Goal: Task Accomplishment & Management: Manage account settings

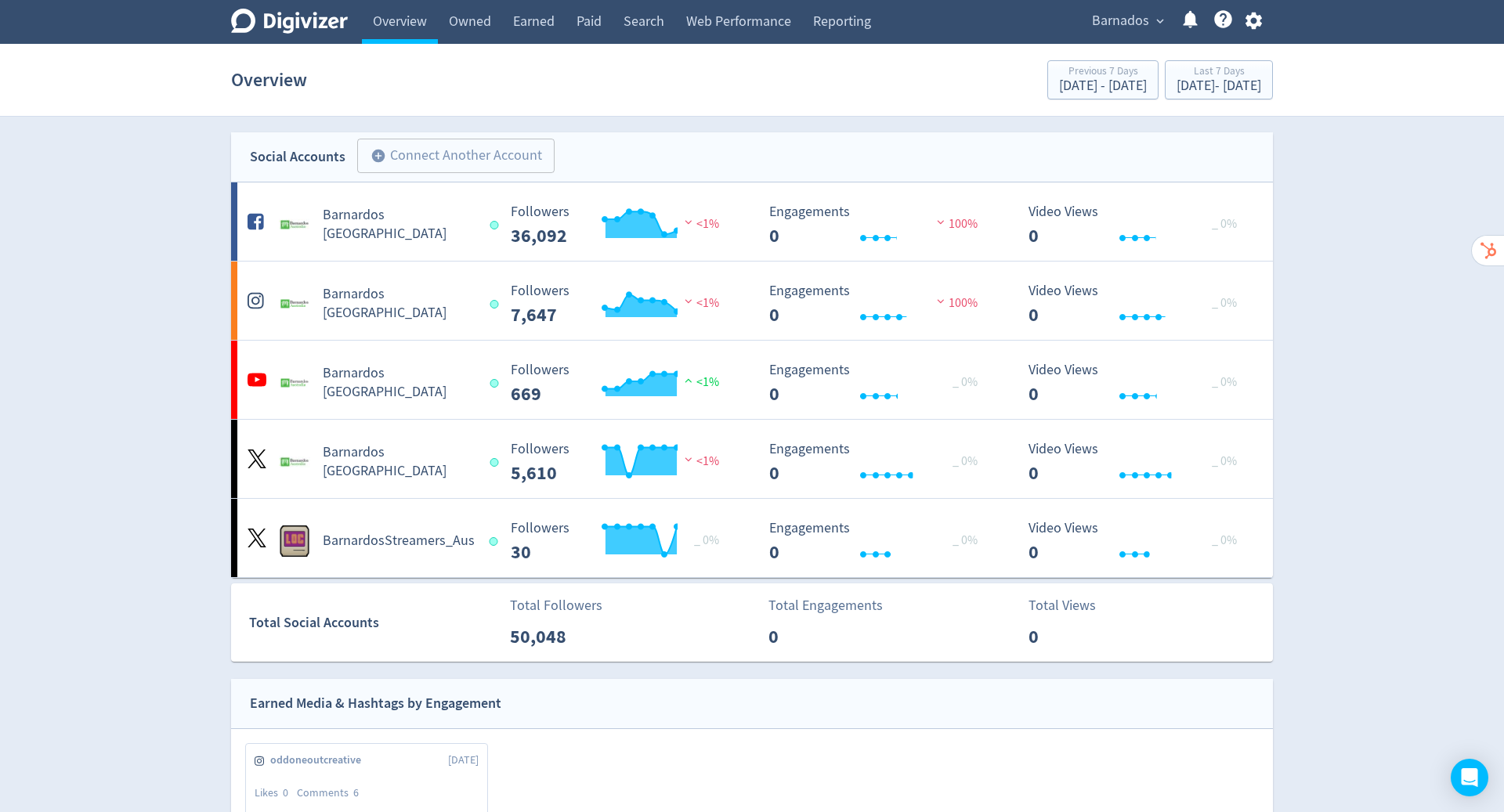
click at [1255, 26] on icon "button" at bounding box center [1253, 21] width 16 height 17
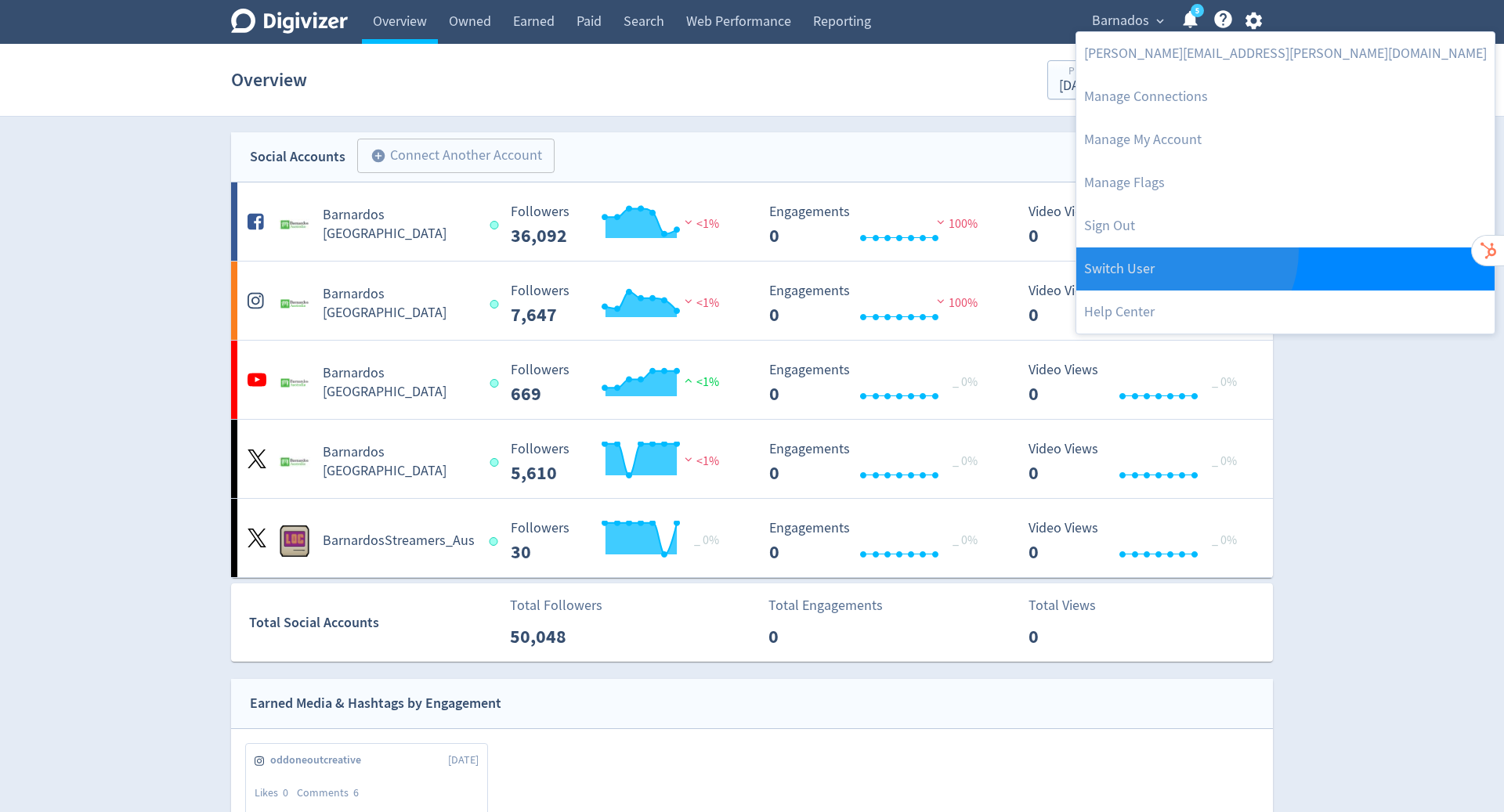
click at [1184, 251] on link "Switch User" at bounding box center [1285, 269] width 418 height 43
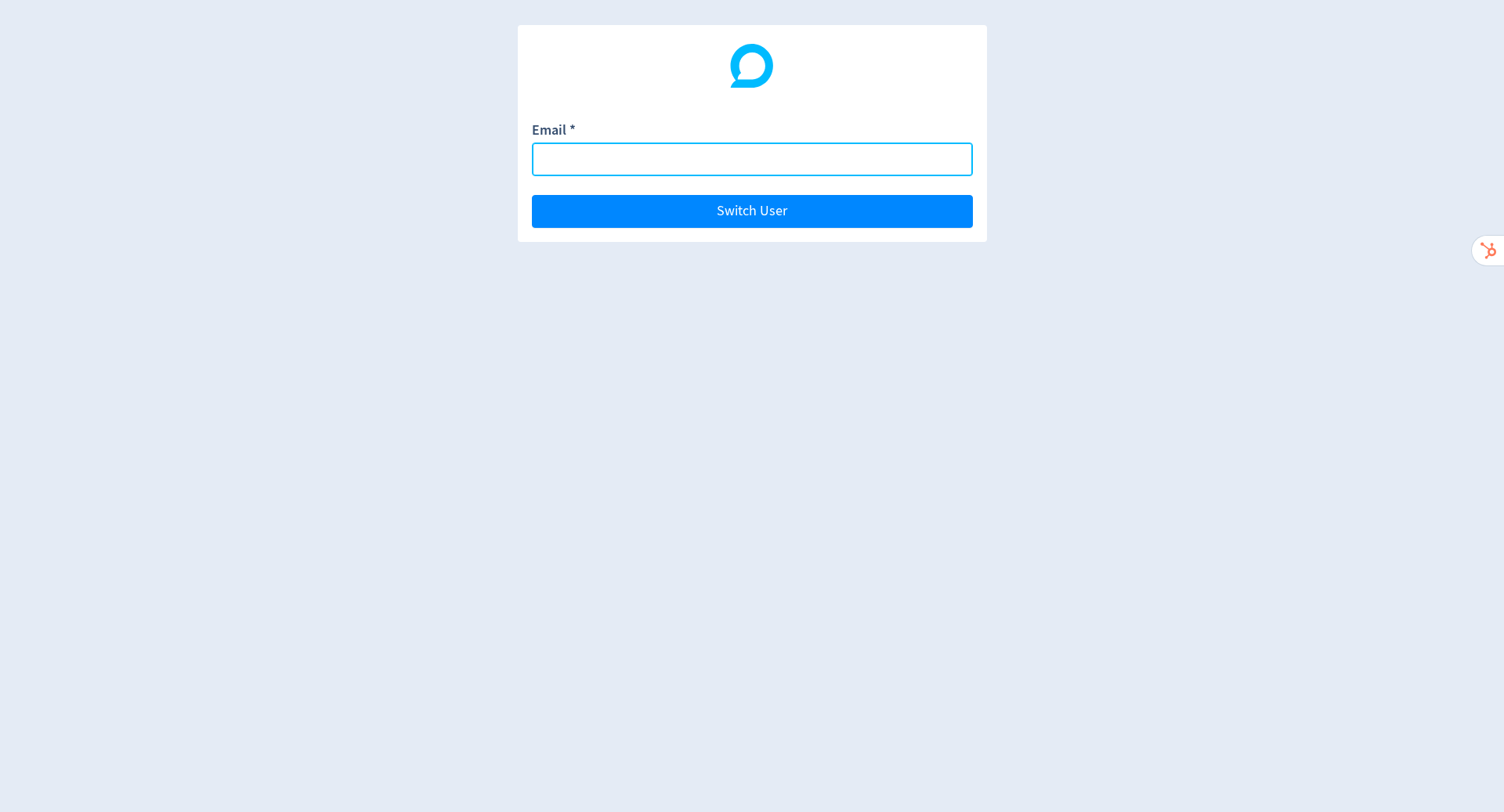
click at [776, 158] on input "Email *" at bounding box center [752, 159] width 441 height 33
click at [730, 162] on input "Email *" at bounding box center [752, 159] width 441 height 33
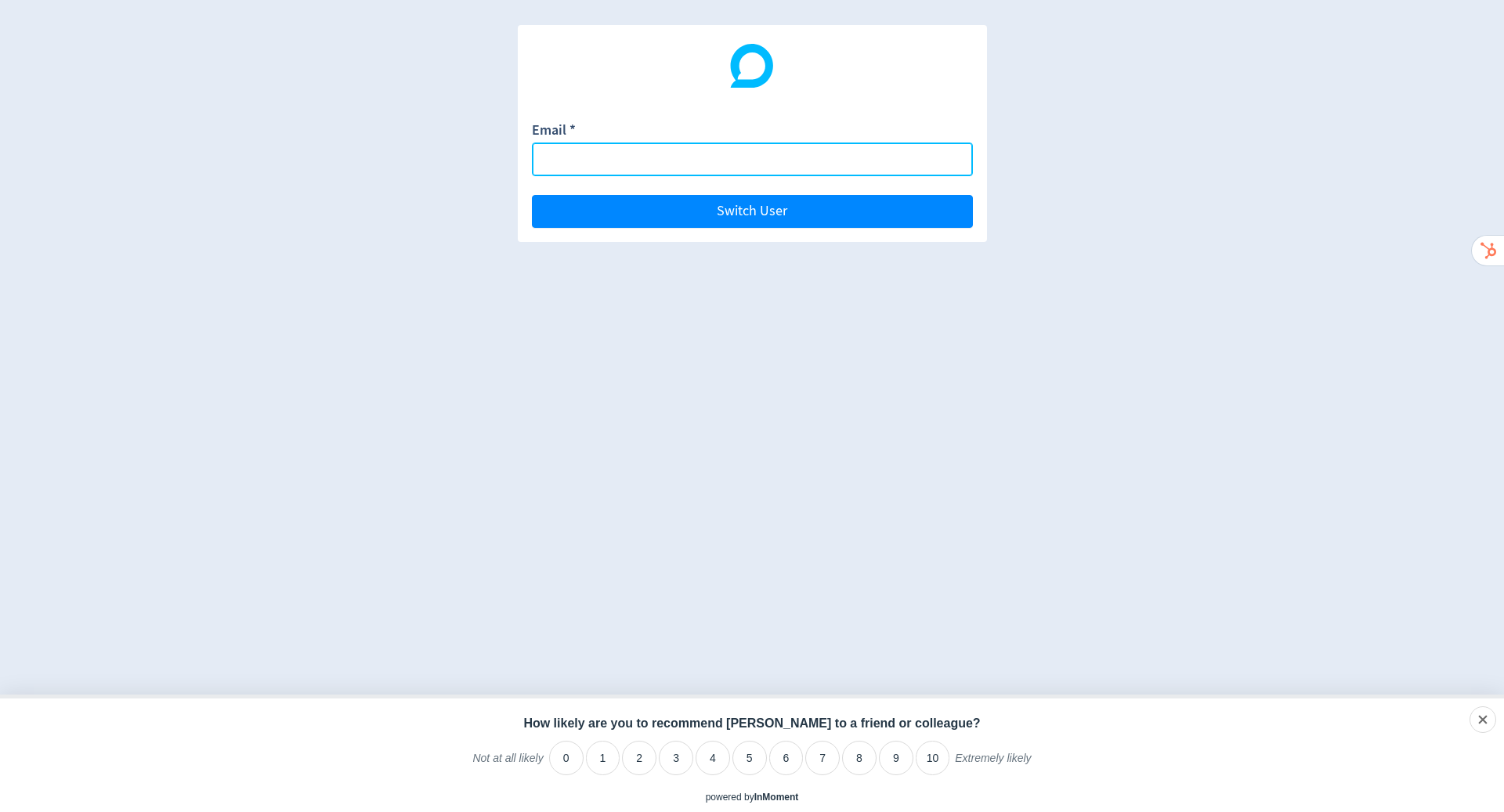
paste input "[EMAIL_ADDRESS][DOMAIN_NAME]"
type input "[EMAIL_ADDRESS][DOMAIN_NAME]"
click at [716, 155] on input "[EMAIL_ADDRESS][DOMAIN_NAME]" at bounding box center [752, 159] width 441 height 33
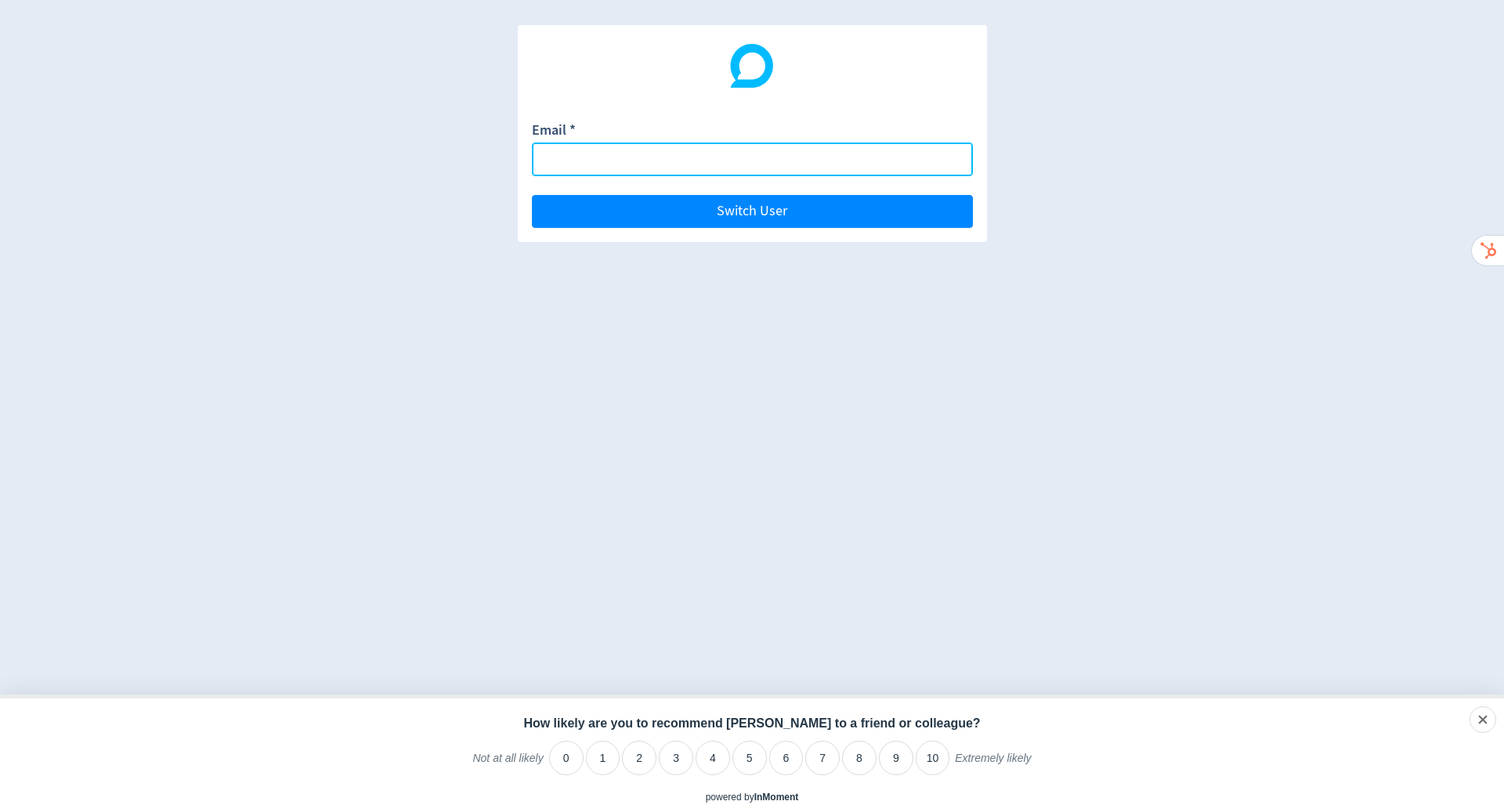
click at [646, 161] on input "Email *" at bounding box center [752, 159] width 441 height 33
paste input "[EMAIL_ADDRESS][DOMAIN_NAME]"
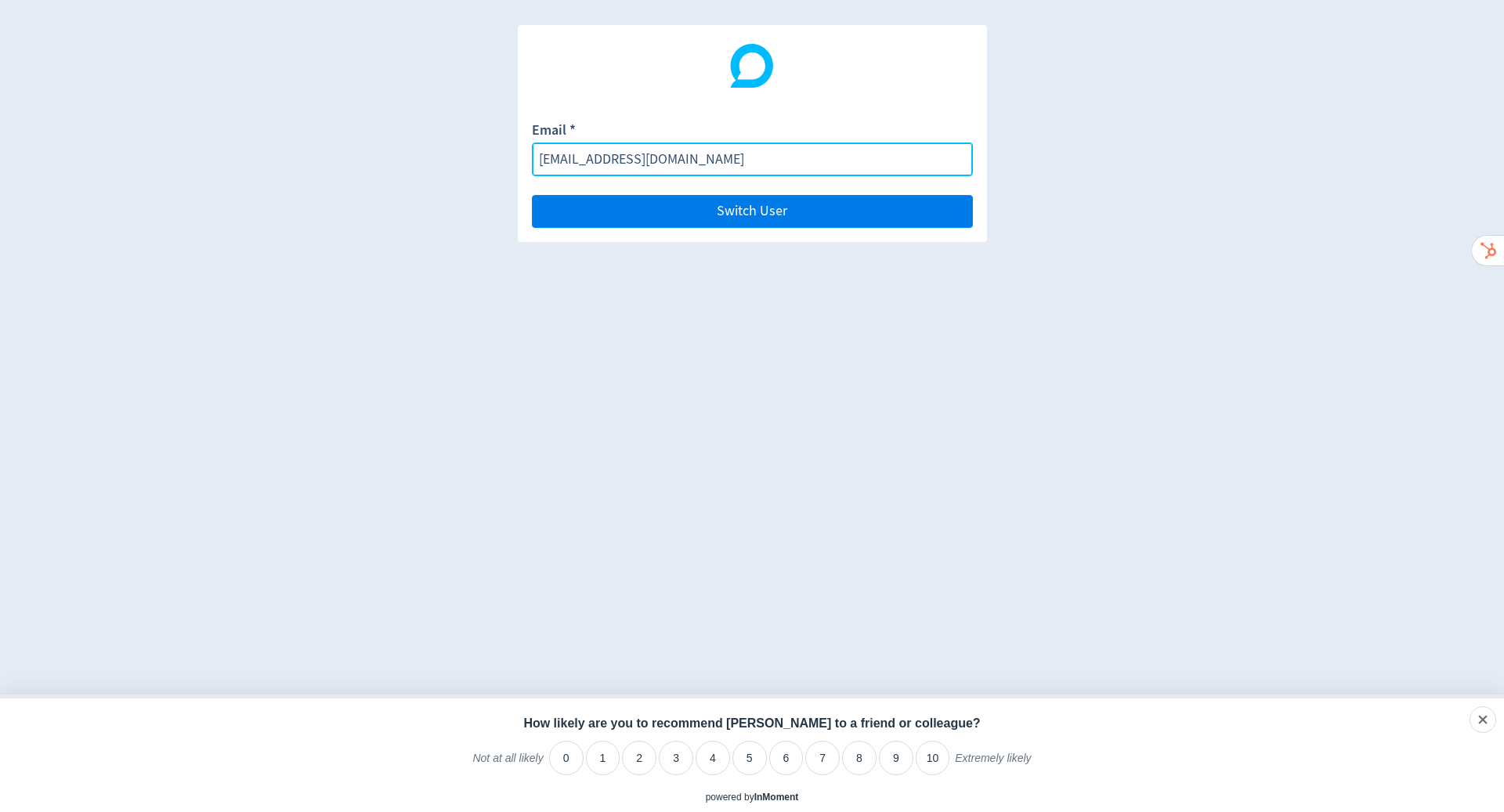
type input "[EMAIL_ADDRESS][DOMAIN_NAME]"
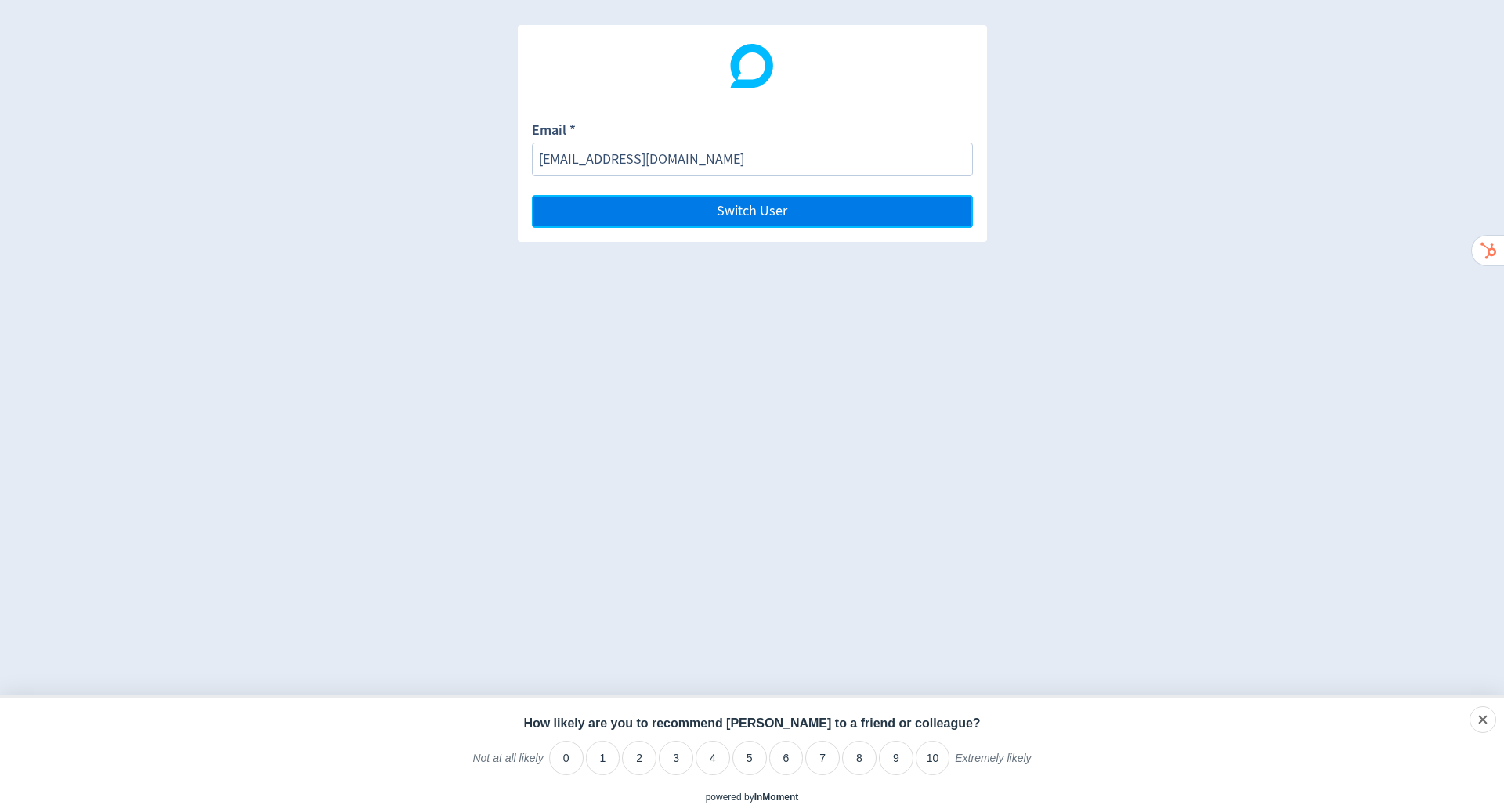
click at [853, 213] on button "Switch User" at bounding box center [752, 211] width 441 height 33
